Goal: Task Accomplishment & Management: Manage account settings

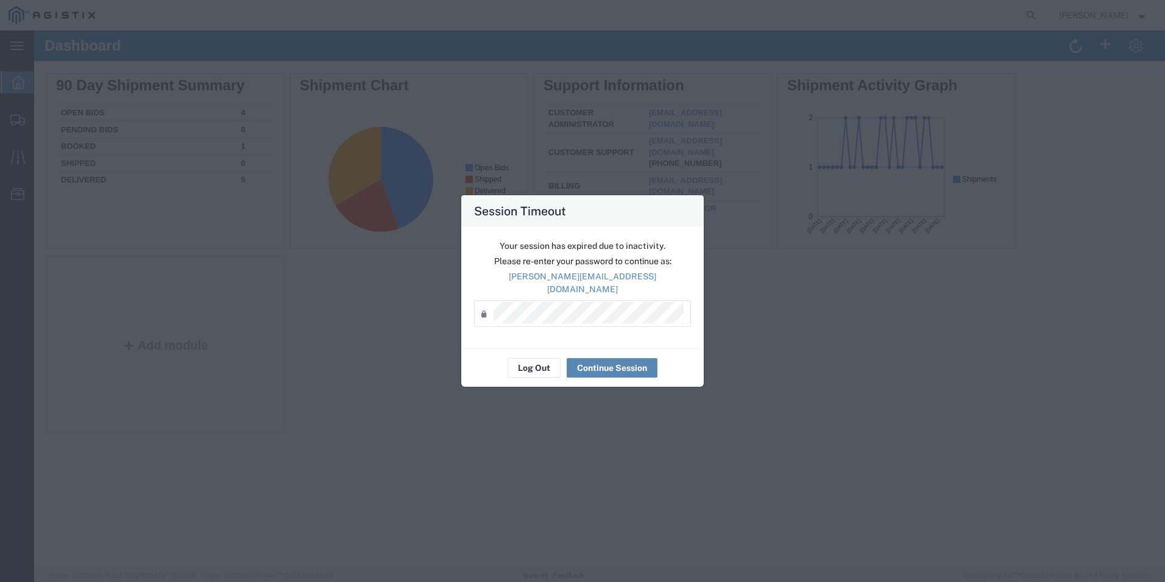
click at [604, 362] on button "Continue Session" at bounding box center [612, 368] width 91 height 20
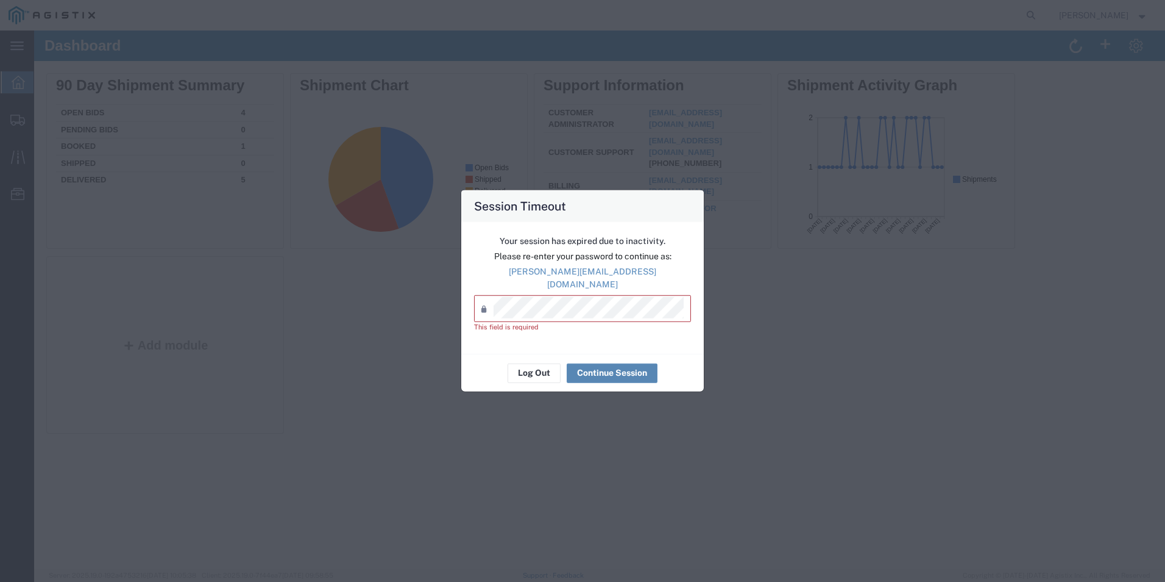
click at [599, 369] on button "Continue Session" at bounding box center [612, 373] width 91 height 20
click at [597, 369] on button "Continue Session" at bounding box center [612, 373] width 91 height 20
click at [597, 363] on button "Continue Session" at bounding box center [612, 373] width 91 height 20
click at [539, 365] on button "Log Out" at bounding box center [534, 373] width 53 height 20
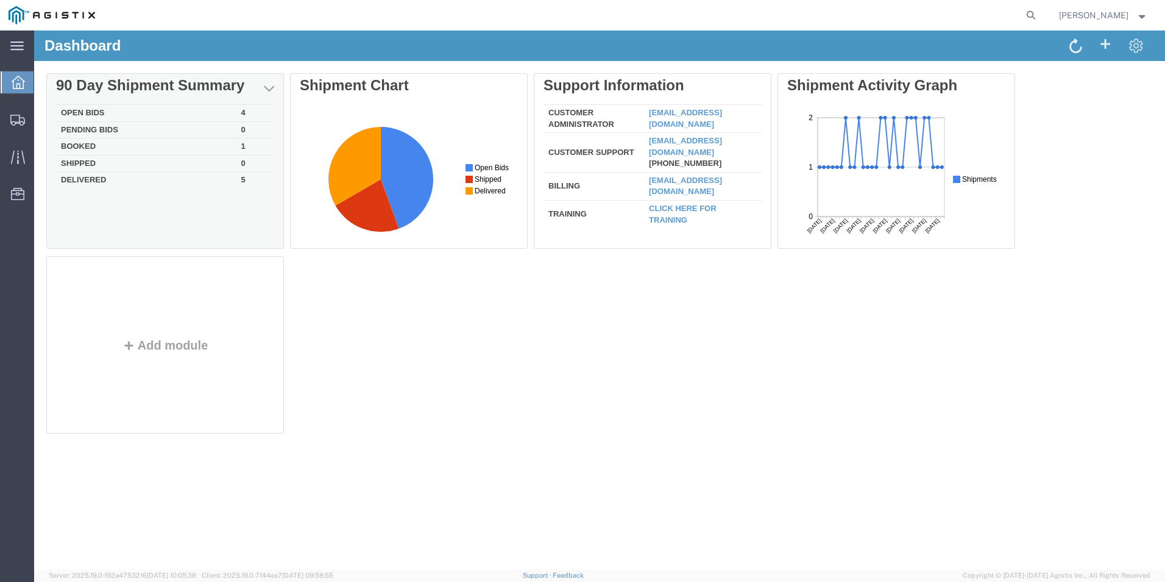
click at [70, 143] on div "Delete 90 Day Shipment Summary Open Bids 4 Pending Bids 0 Booked 1 Shipped 0 De…" at bounding box center [599, 256] width 1107 height 366
click at [79, 150] on td "Booked" at bounding box center [146, 146] width 180 height 17
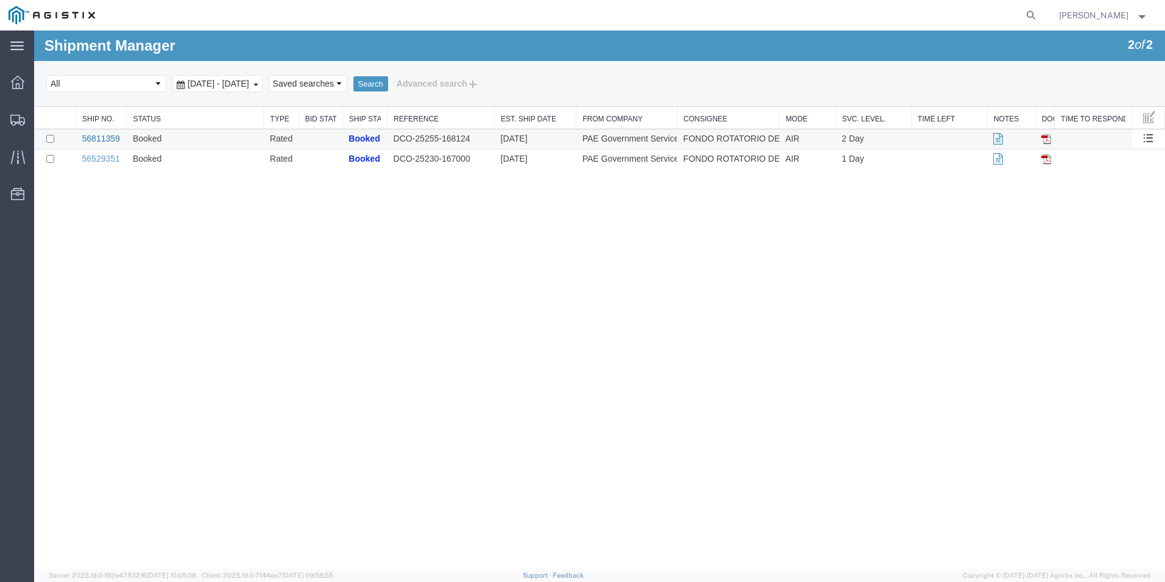
click at [100, 137] on link "56811359" at bounding box center [101, 138] width 38 height 10
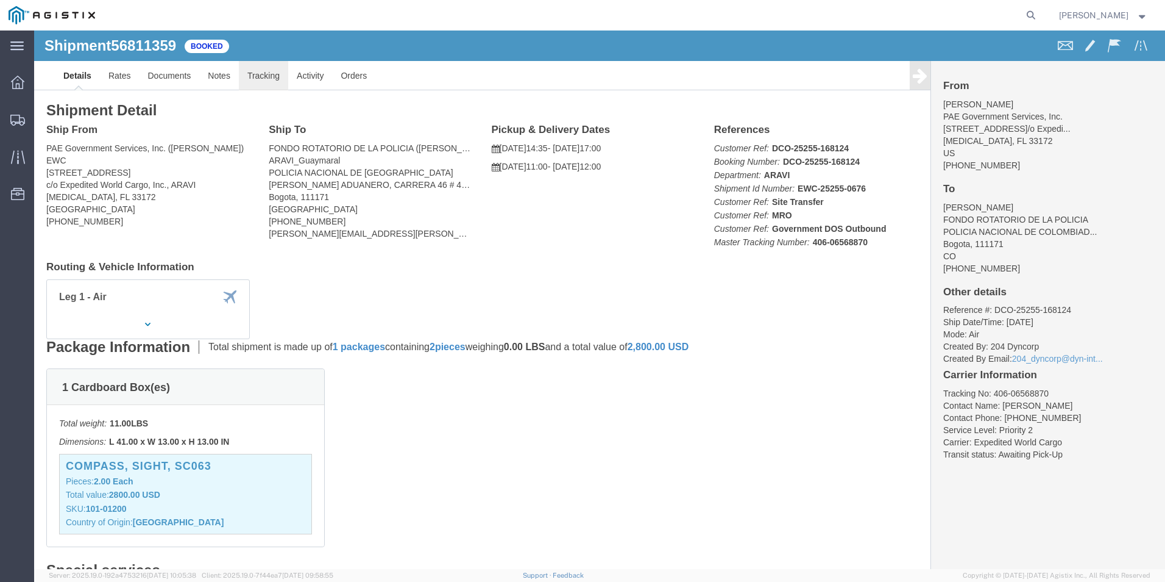
click link "Tracking"
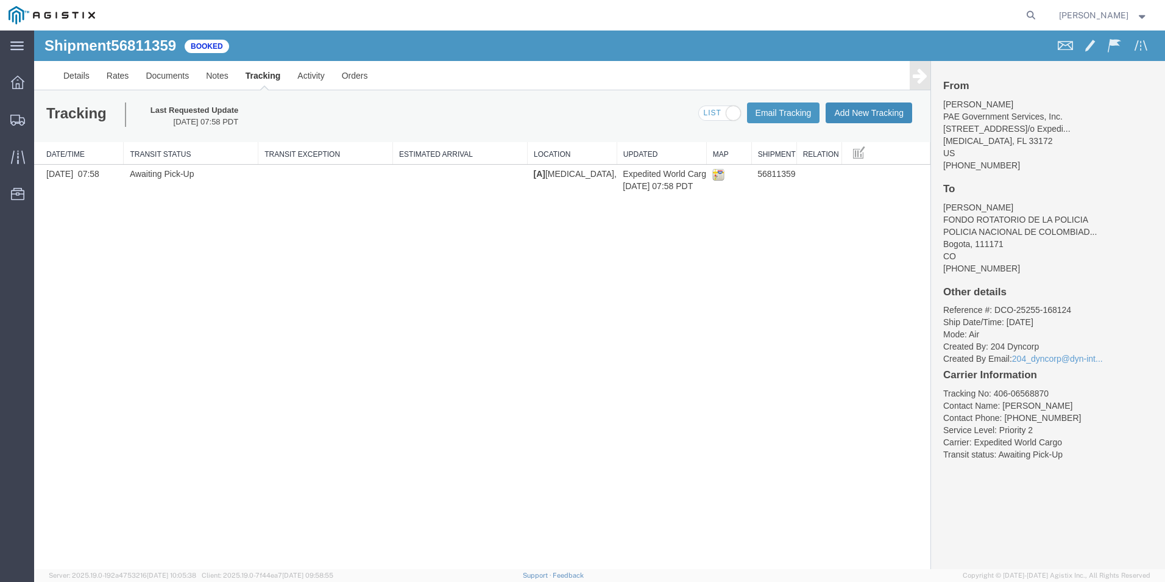
click at [866, 107] on button "Add New Tracking" at bounding box center [869, 112] width 87 height 21
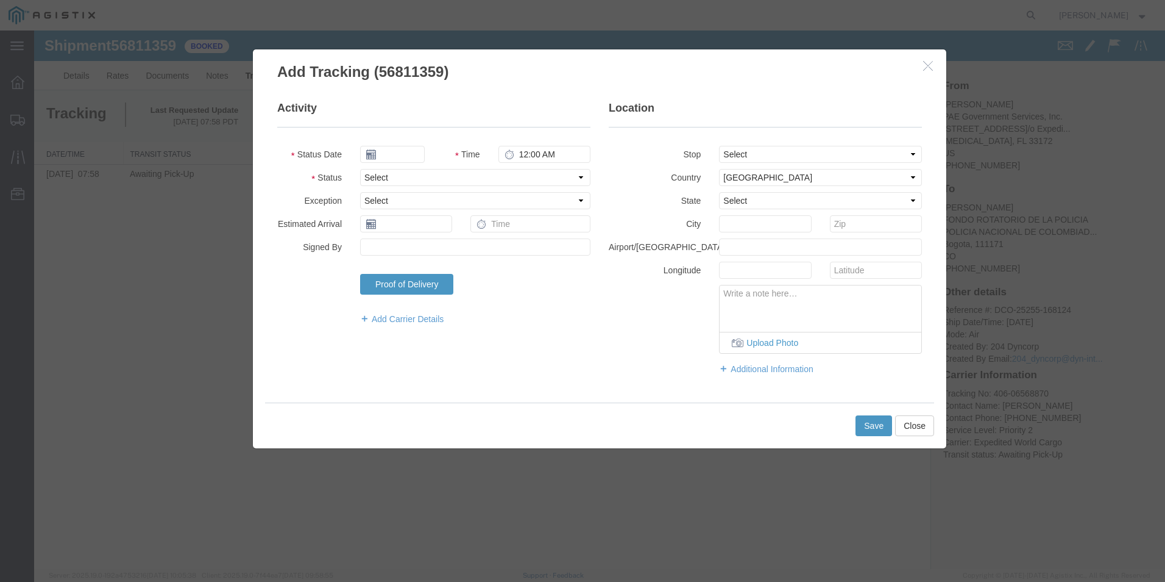
type input "09/15/2025"
type input "2:00 PM"
click at [452, 179] on select "Select Arrival Notice Available Arrival Notice Imported Arrive at Delivery Loca…" at bounding box center [475, 177] width 230 height 17
select select "INTRANST"
click at [360, 169] on select "Select Arrival Notice Available Arrival Notice Imported Arrive at Delivery Loca…" at bounding box center [475, 177] width 230 height 17
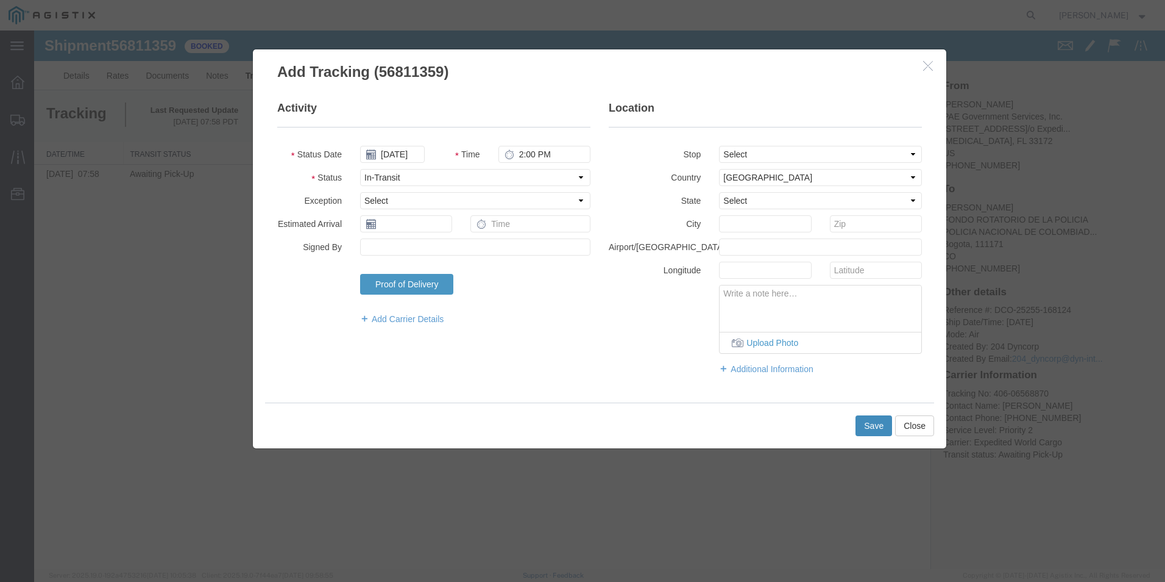
click at [874, 429] on button "Save" at bounding box center [874, 425] width 37 height 21
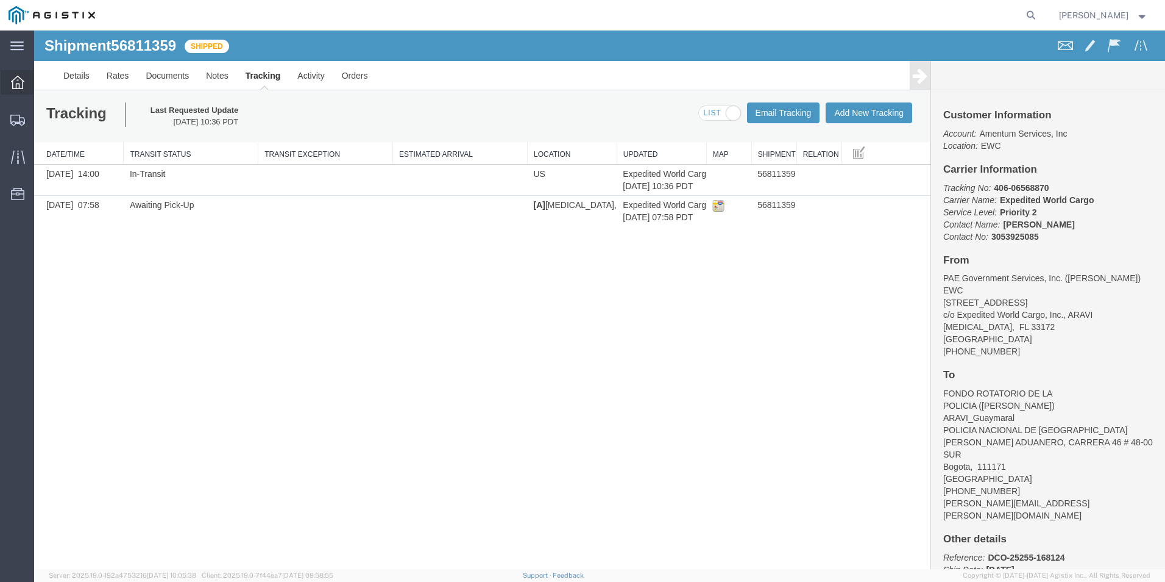
click at [24, 85] on div at bounding box center [18, 82] width 34 height 24
